Goal: Task Accomplishment & Management: Use online tool/utility

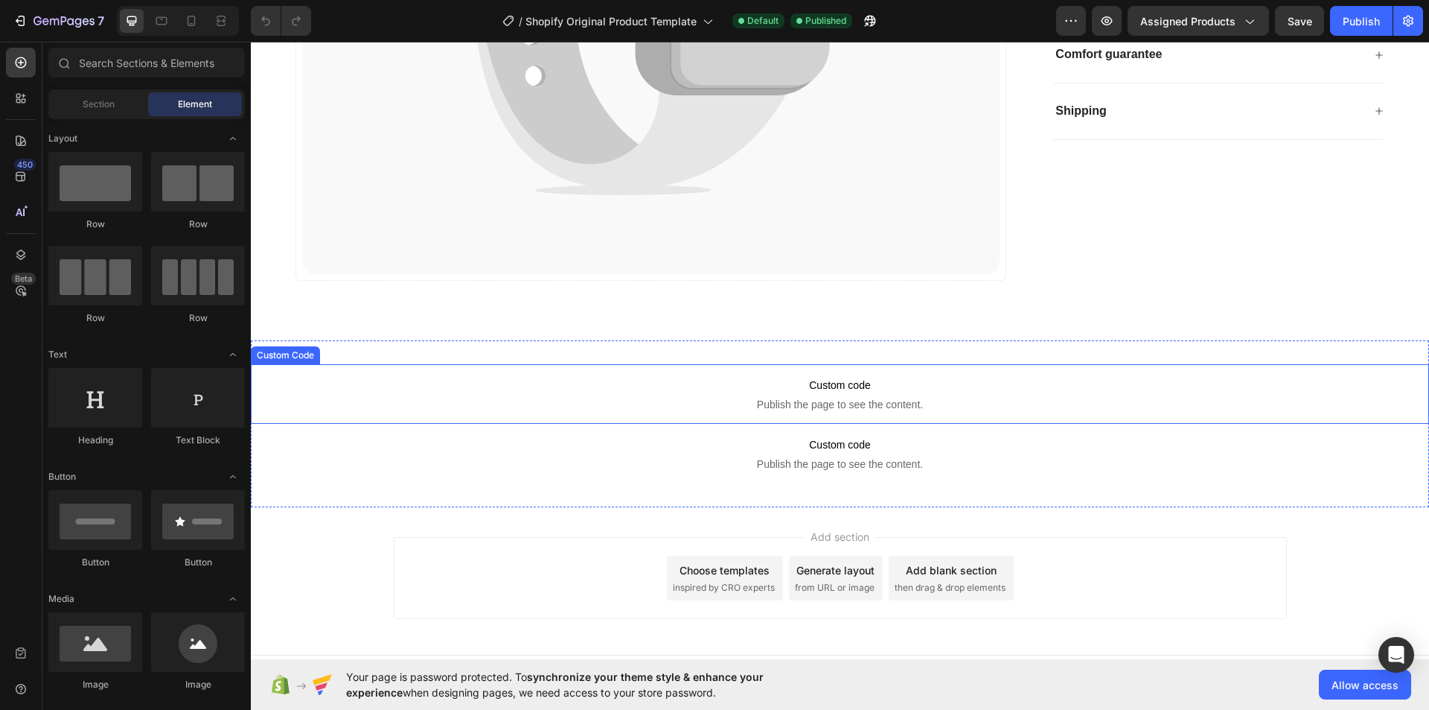
scroll to position [2569, 0]
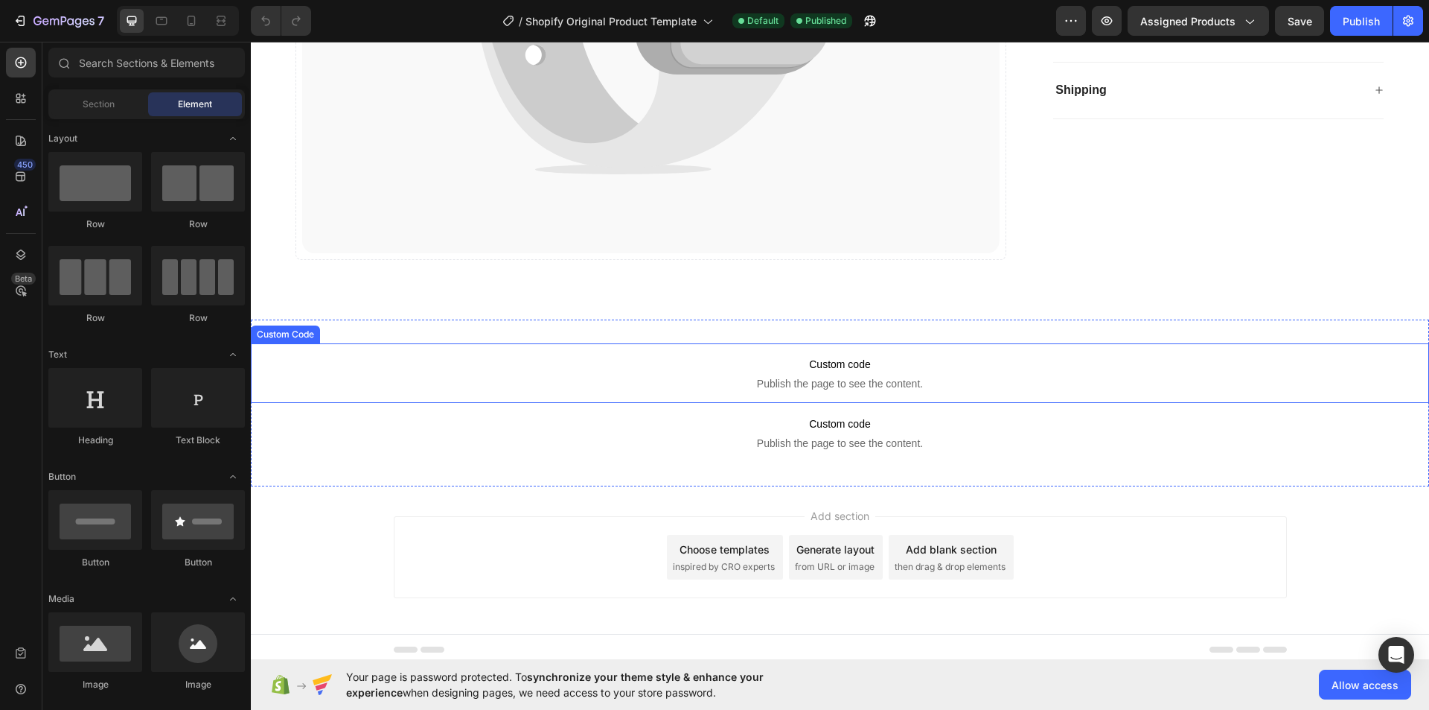
click at [864, 355] on span "Custom code" at bounding box center [840, 364] width 1179 height 18
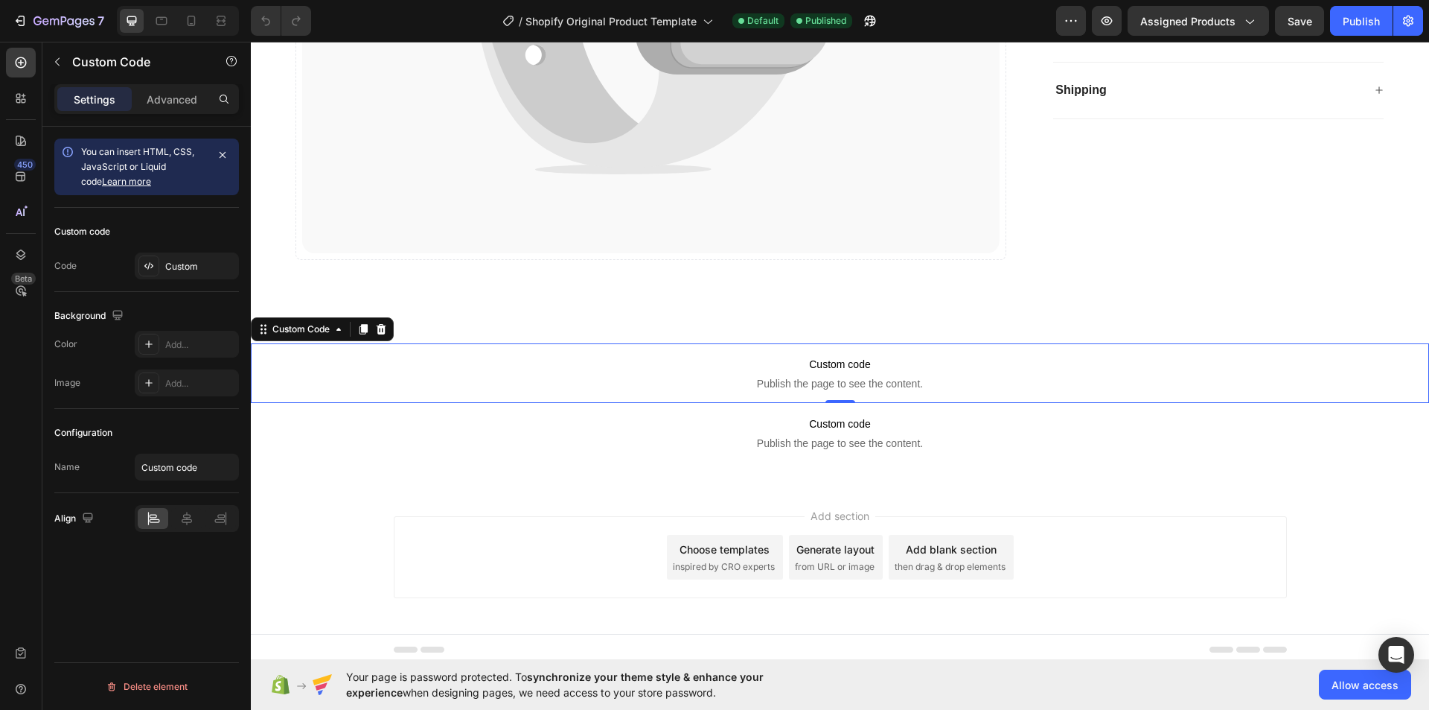
click at [864, 355] on span "Custom code" at bounding box center [840, 364] width 1179 height 18
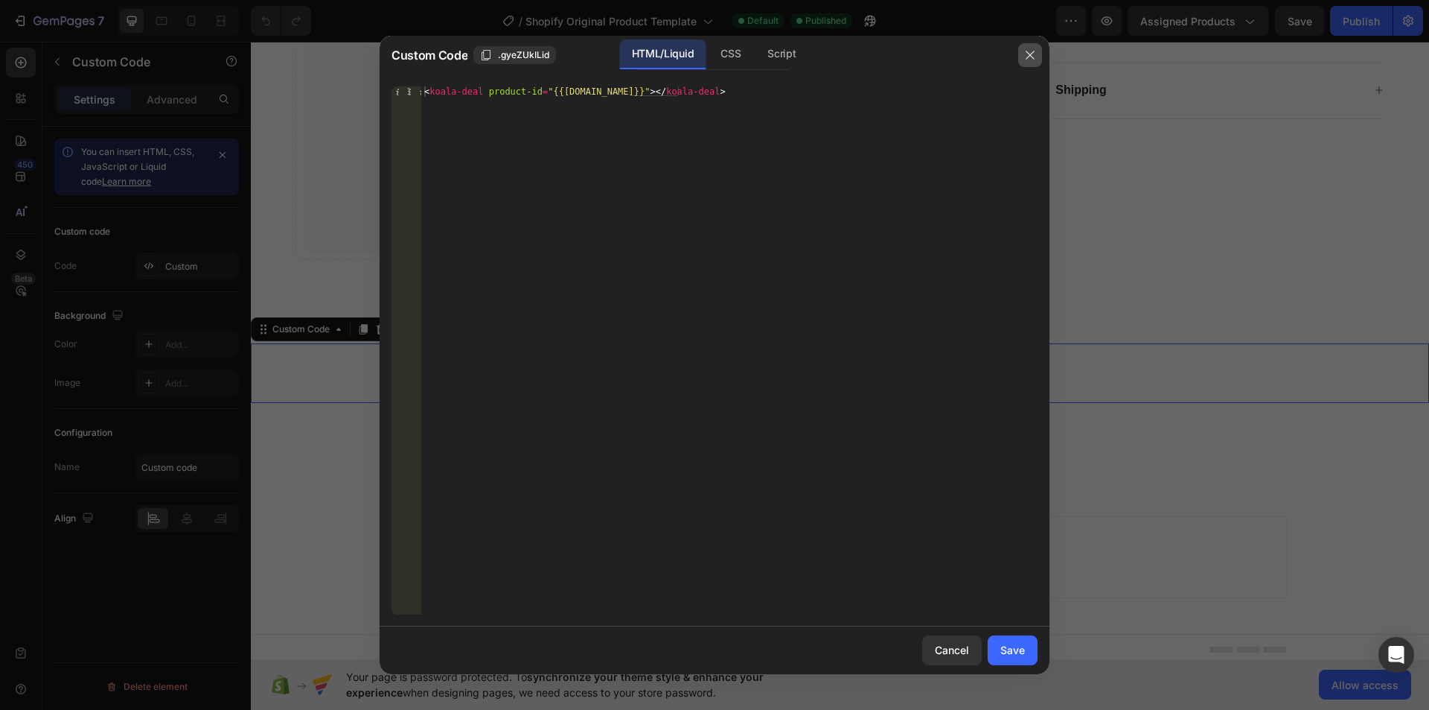
click at [1040, 52] on button "button" at bounding box center [1030, 55] width 24 height 24
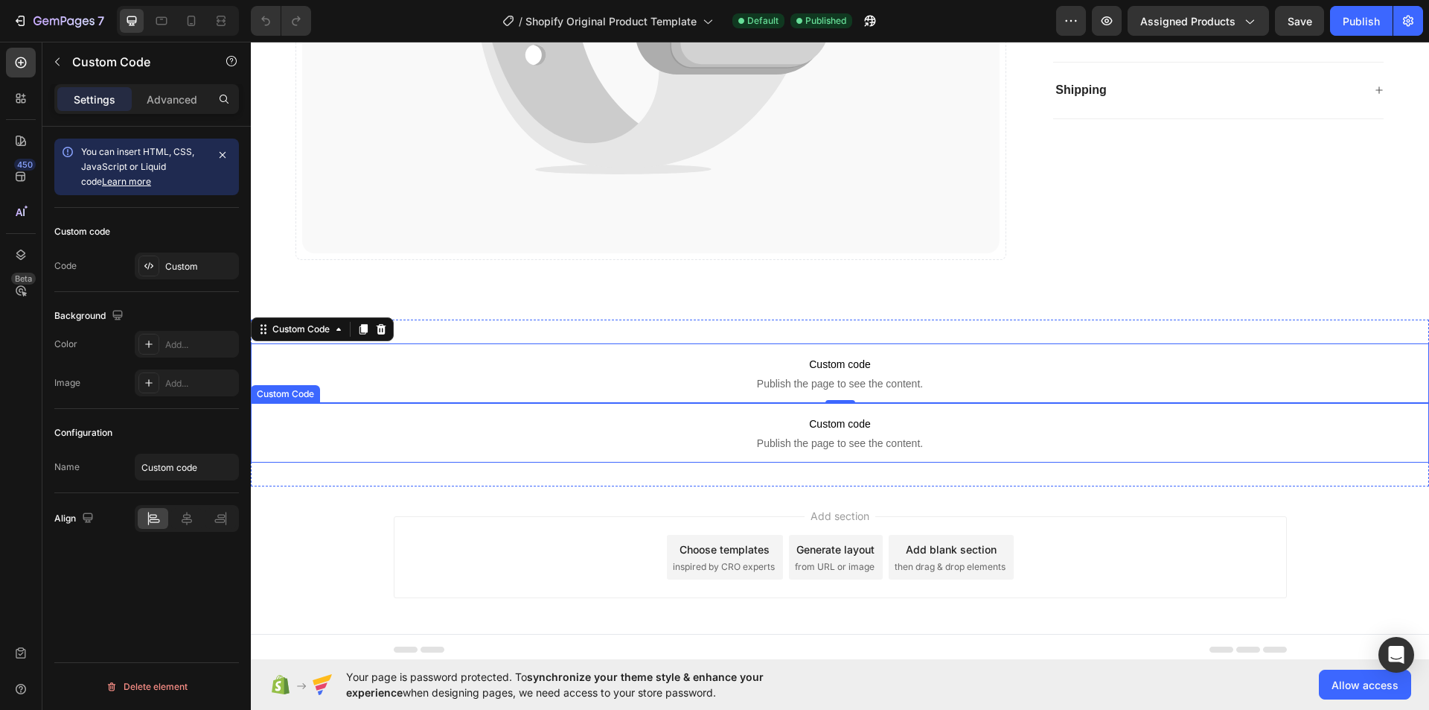
click at [839, 418] on span "Custom code" at bounding box center [840, 424] width 1179 height 18
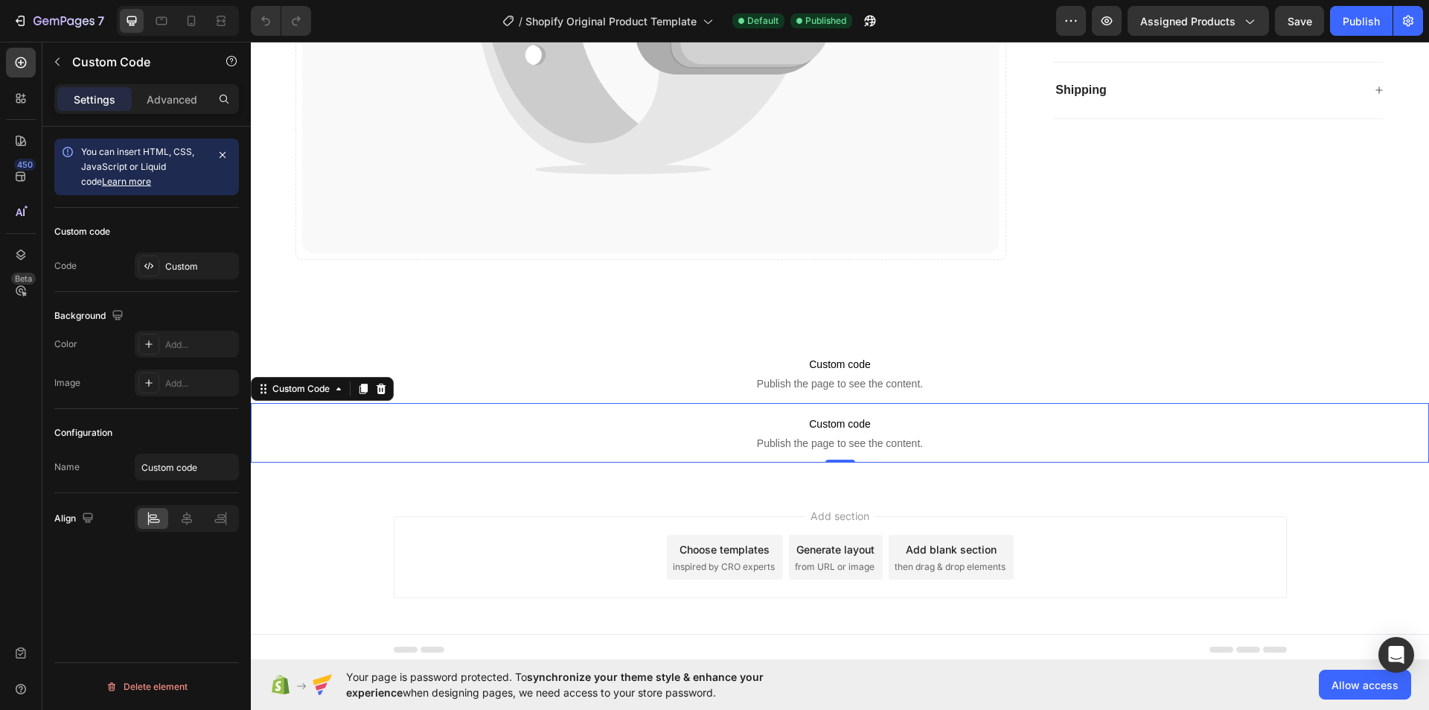
click at [839, 418] on span "Custom code" at bounding box center [840, 424] width 1179 height 18
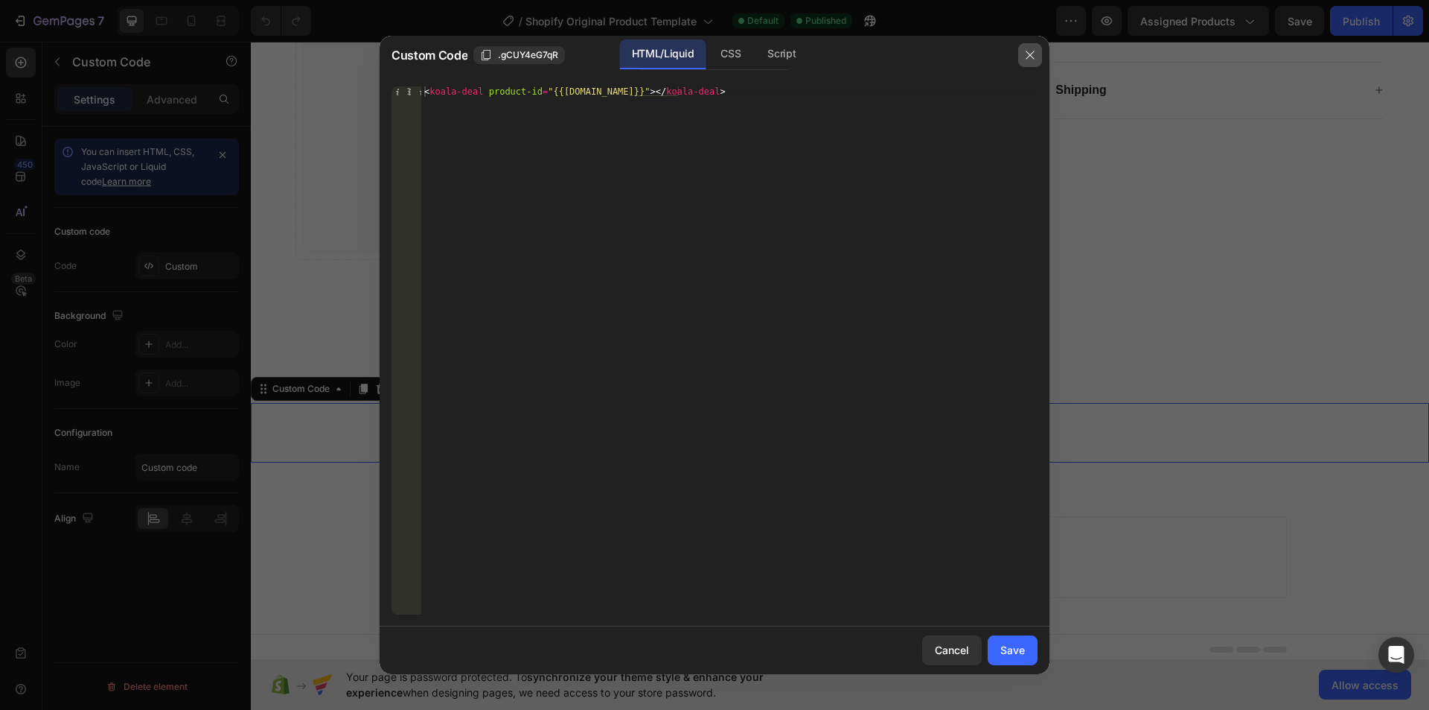
click at [1030, 52] on icon "button" at bounding box center [1030, 55] width 12 height 12
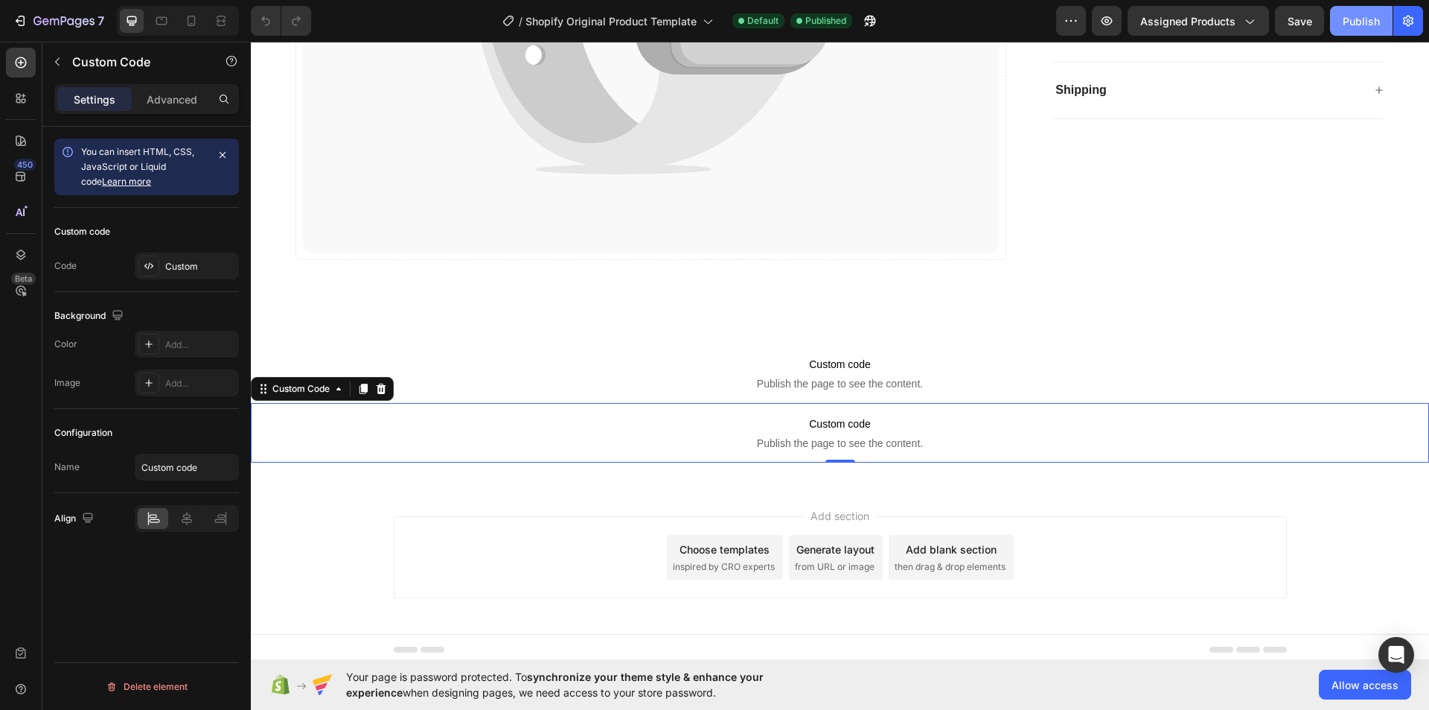
click at [1369, 30] on button "Publish" at bounding box center [1361, 21] width 63 height 30
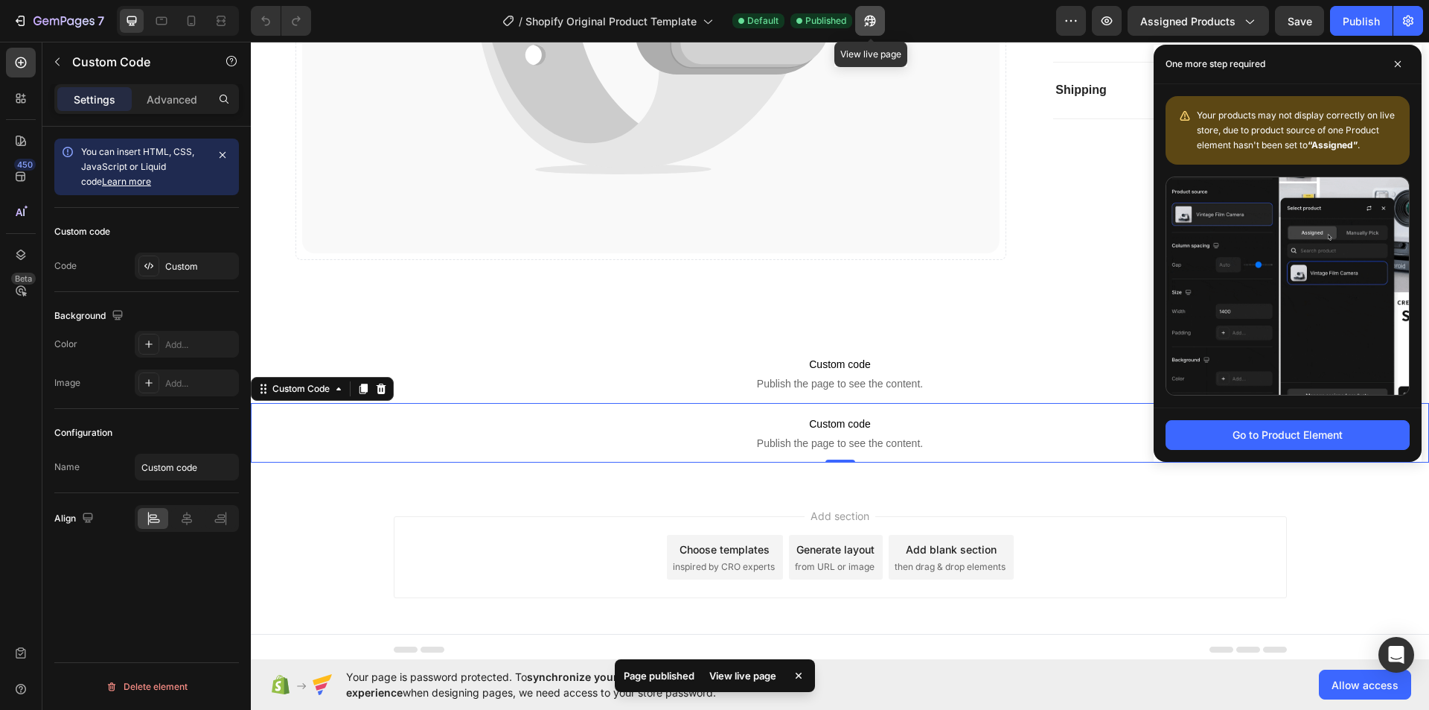
click at [870, 16] on icon "button" at bounding box center [869, 21] width 11 height 11
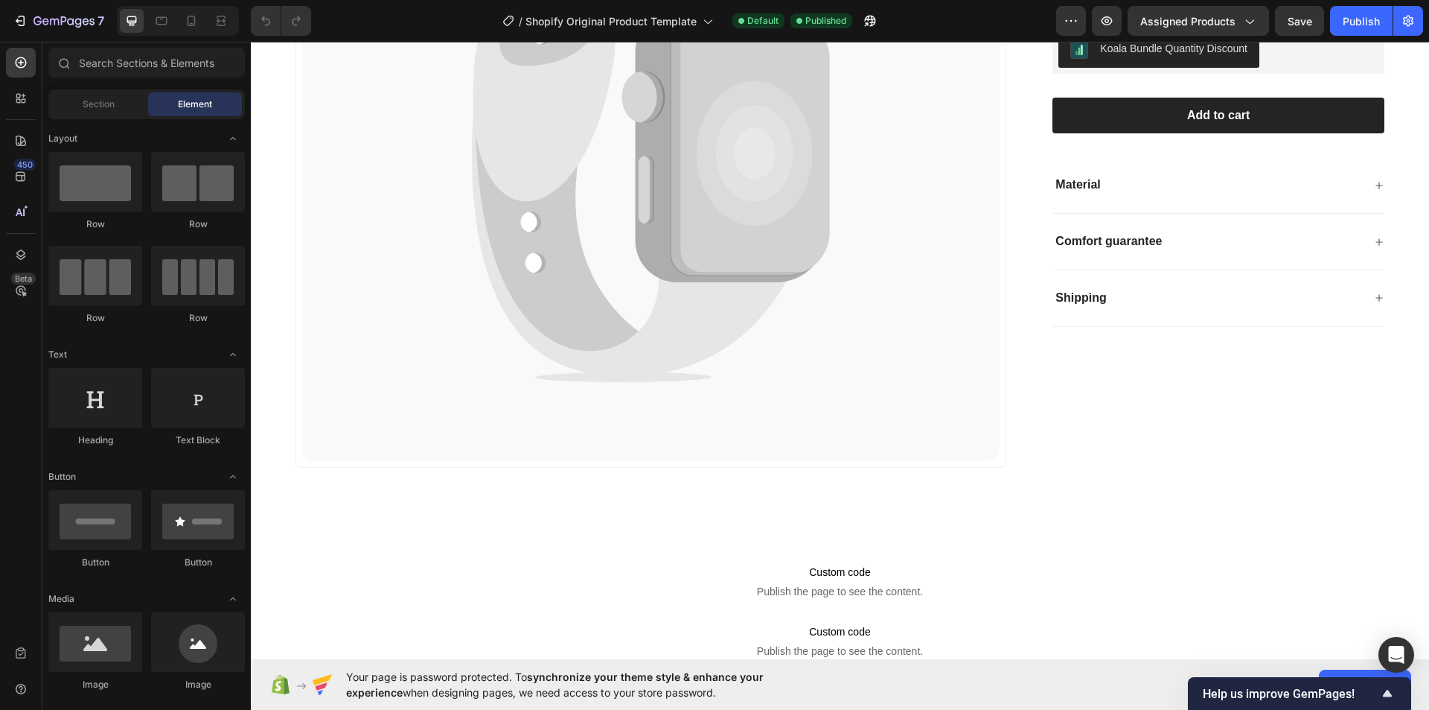
scroll to position [2344, 0]
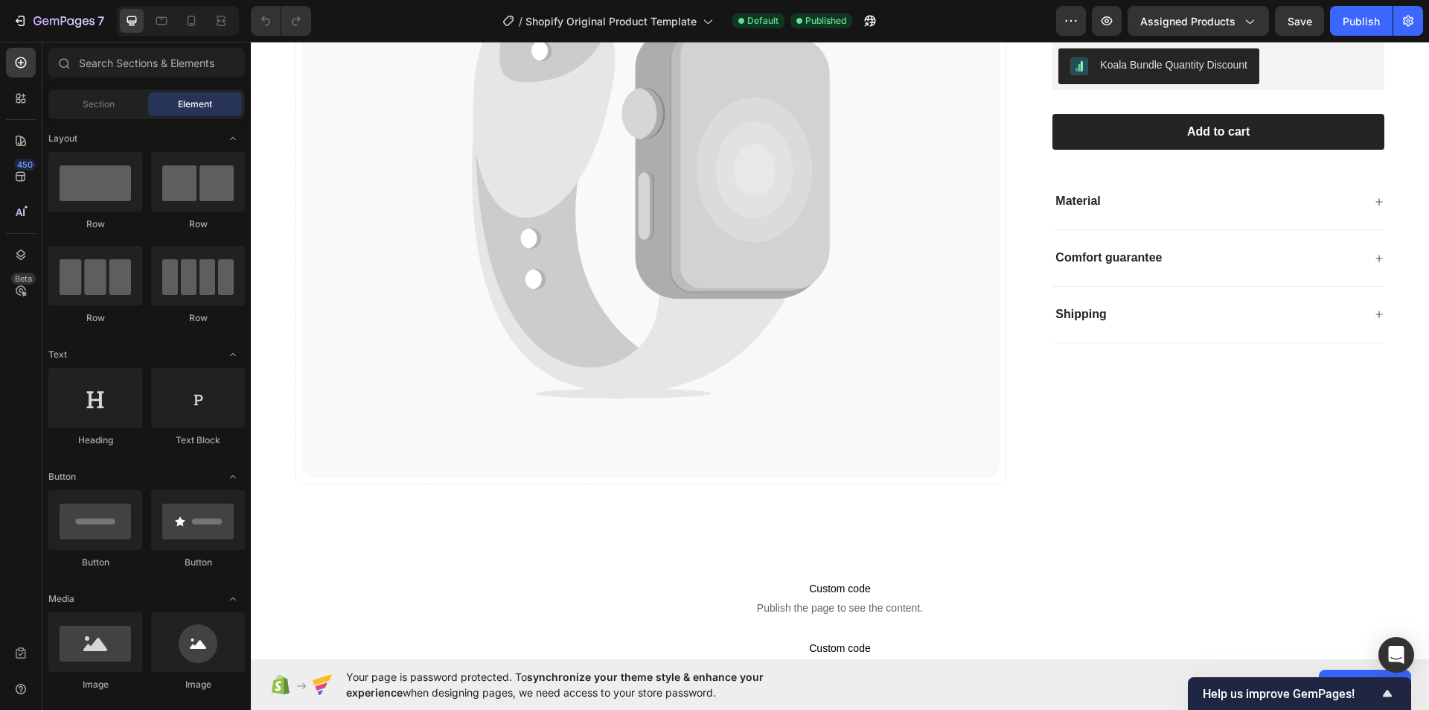
click at [418, 10] on div "/ Shopify Original Product Template Default Published" at bounding box center [689, 21] width 733 height 30
